Goal: Transaction & Acquisition: Subscribe to service/newsletter

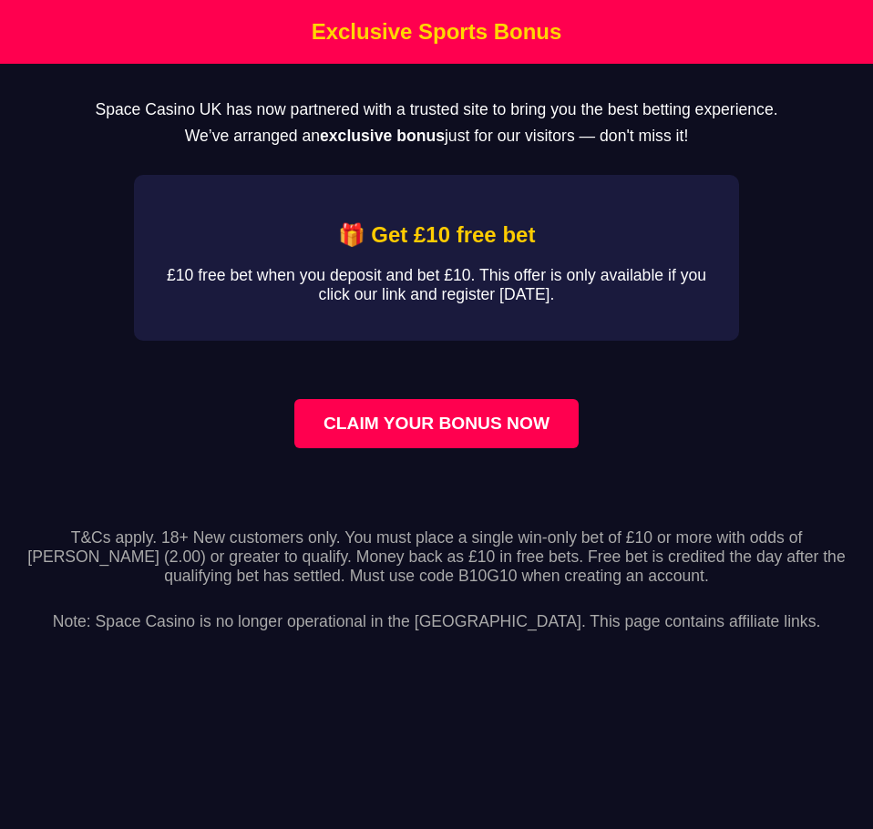
click at [418, 429] on link "CLAIM YOUR BONUS NOW" at bounding box center [436, 423] width 284 height 49
